Goal: Book appointment/travel/reservation

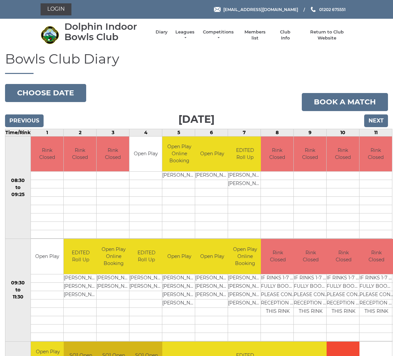
click at [50, 92] on button "Choose date" at bounding box center [45, 93] width 81 height 18
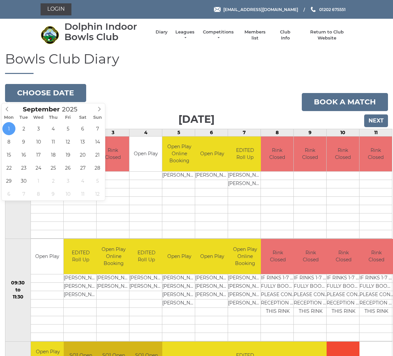
type input "[DATE]"
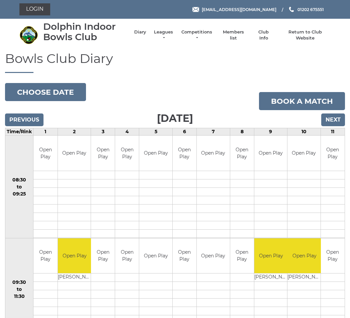
click at [331, 120] on input "Next" at bounding box center [334, 120] width 24 height 13
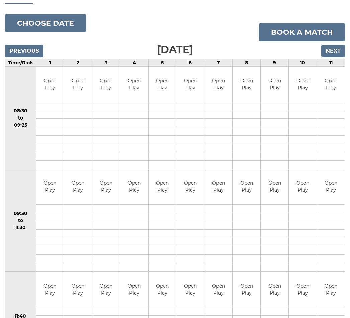
scroll to position [36, 0]
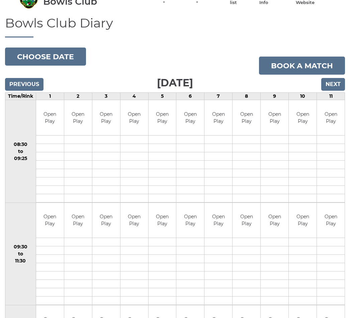
click at [27, 84] on input "Previous" at bounding box center [24, 84] width 39 height 13
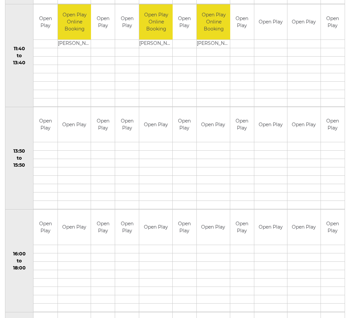
scroll to position [335, 0]
